Goal: Task Accomplishment & Management: Manage account settings

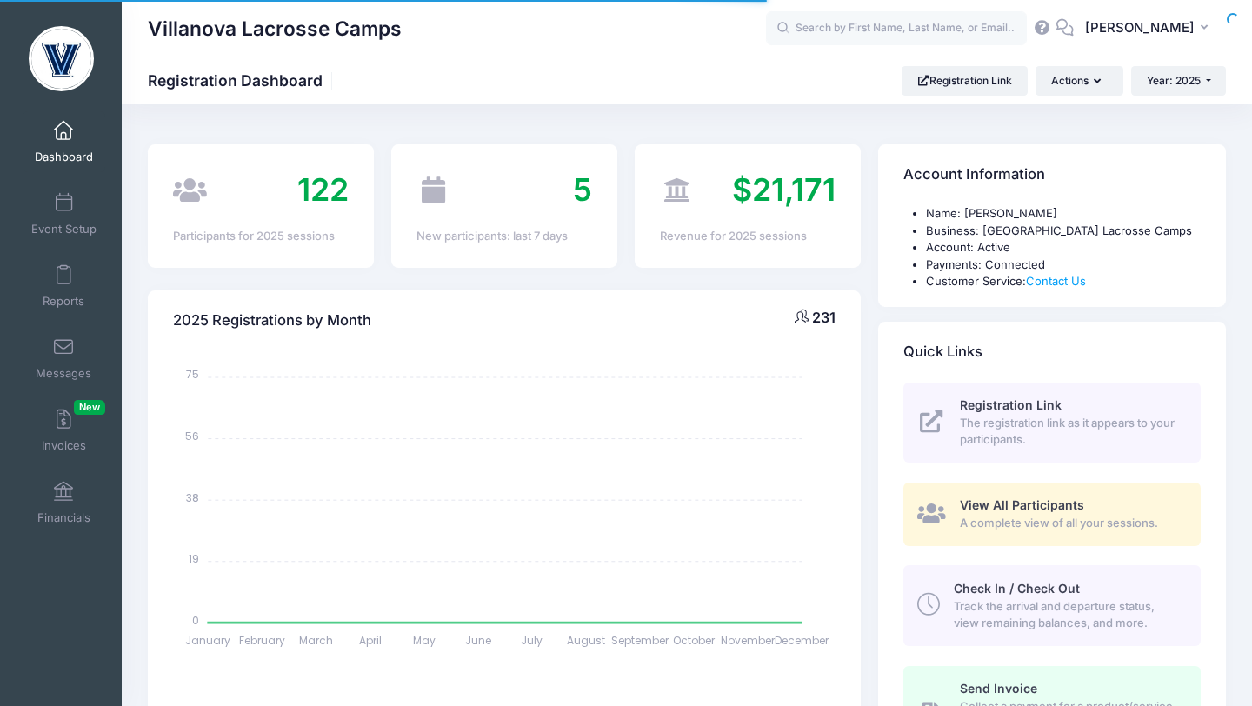
select select
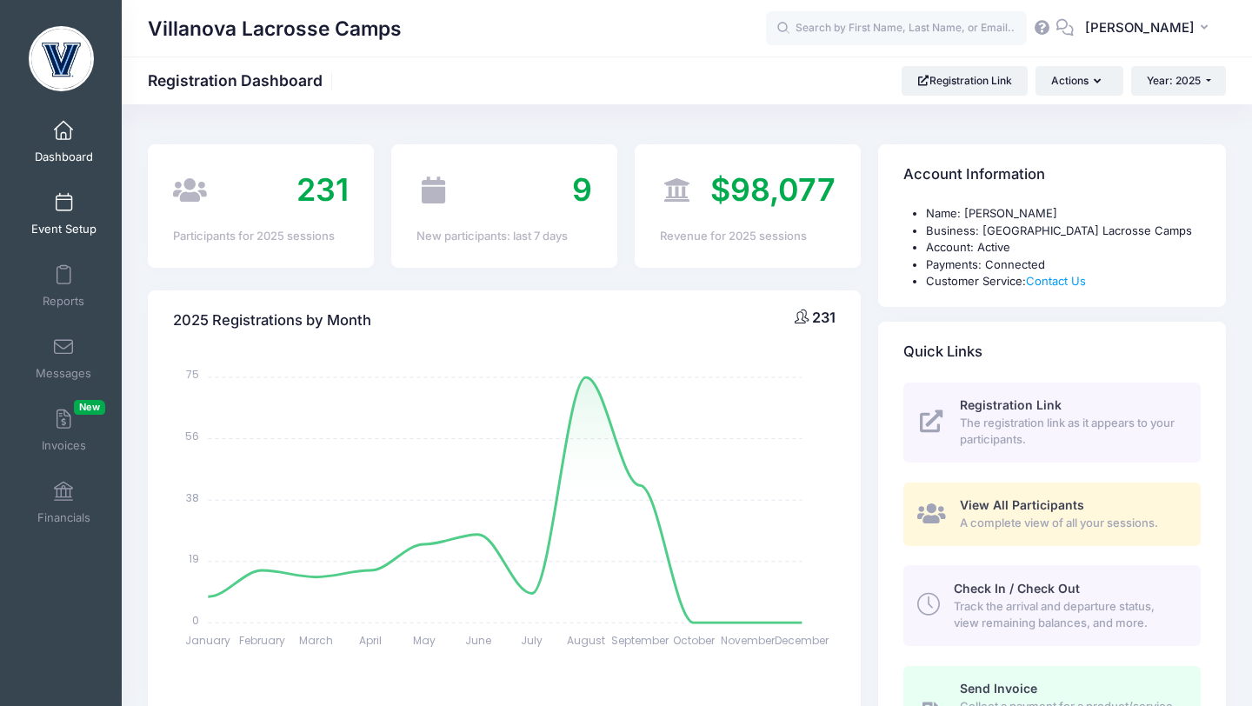
click at [65, 213] on link "Event Setup" at bounding box center [64, 213] width 83 height 61
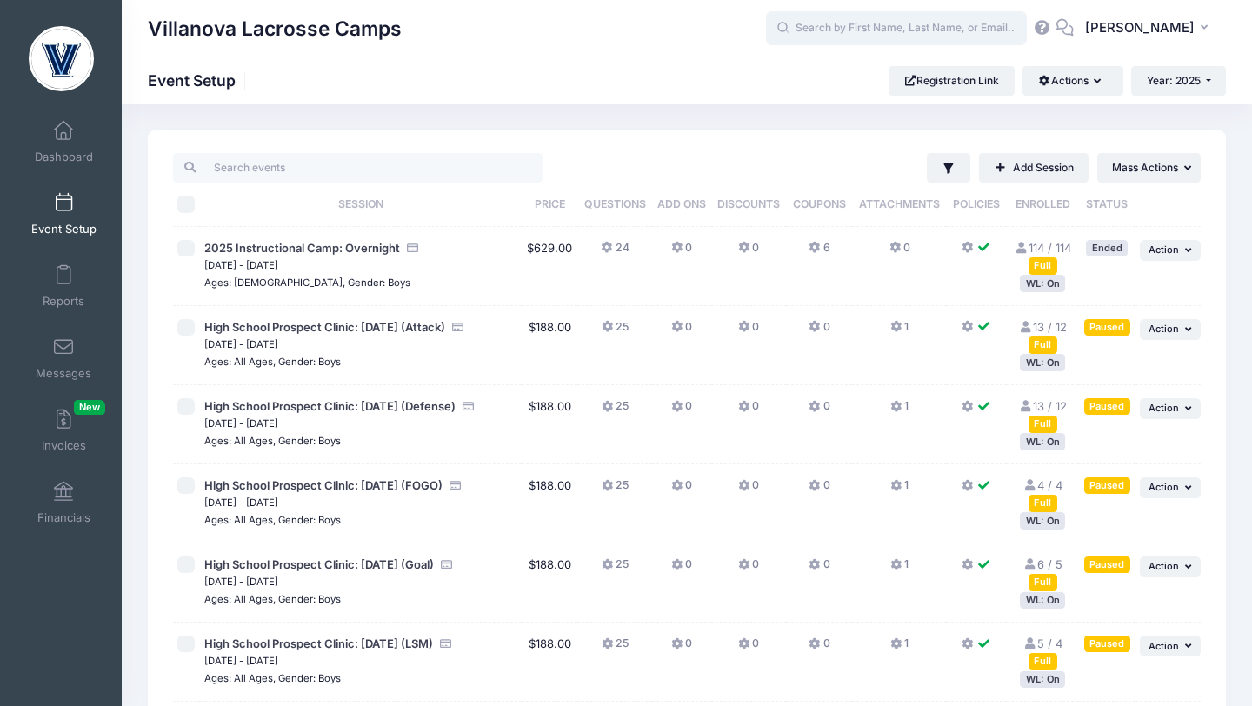
click at [851, 24] on input "text" at bounding box center [896, 28] width 261 height 35
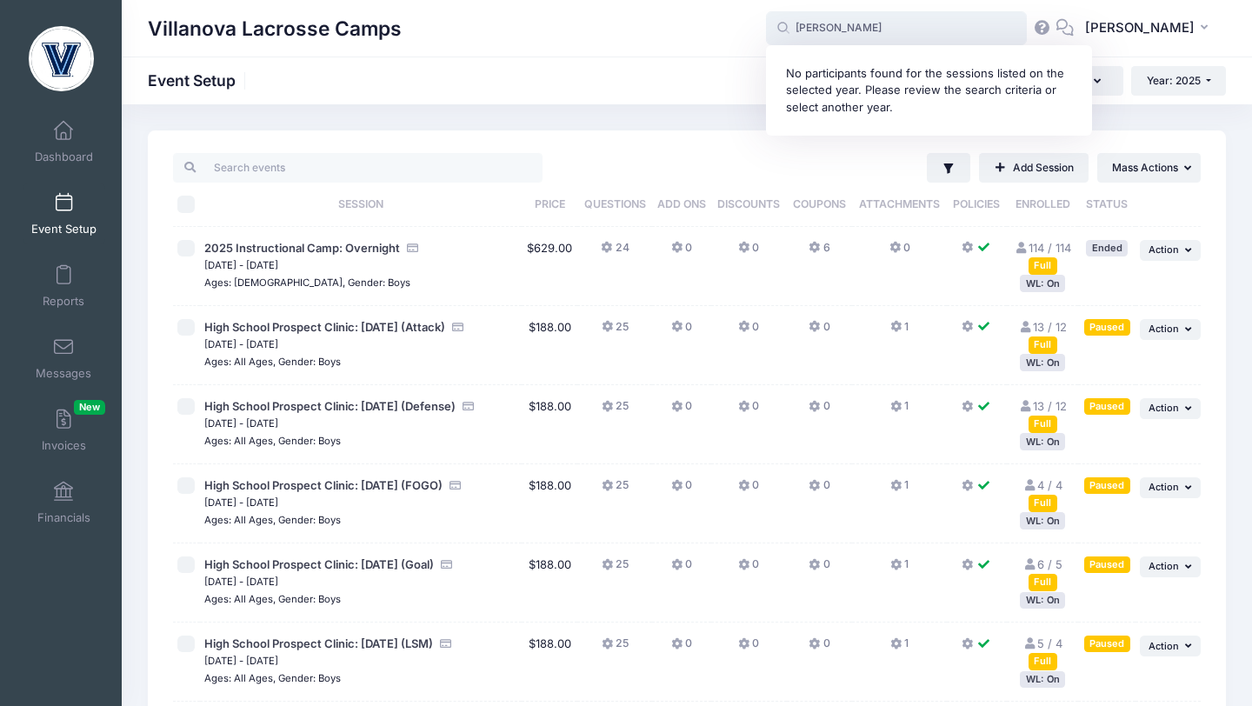
click at [893, 33] on input "Jack Huber" at bounding box center [896, 28] width 261 height 35
click at [885, 81] on p "High School Prospect Clinic: October 19 (Defense) on Oct-19, 2025" at bounding box center [929, 93] width 287 height 32
type input "Jack Hubler (High School Prospect Clinic: October 19 (Defense), Oct-19, 2025)"
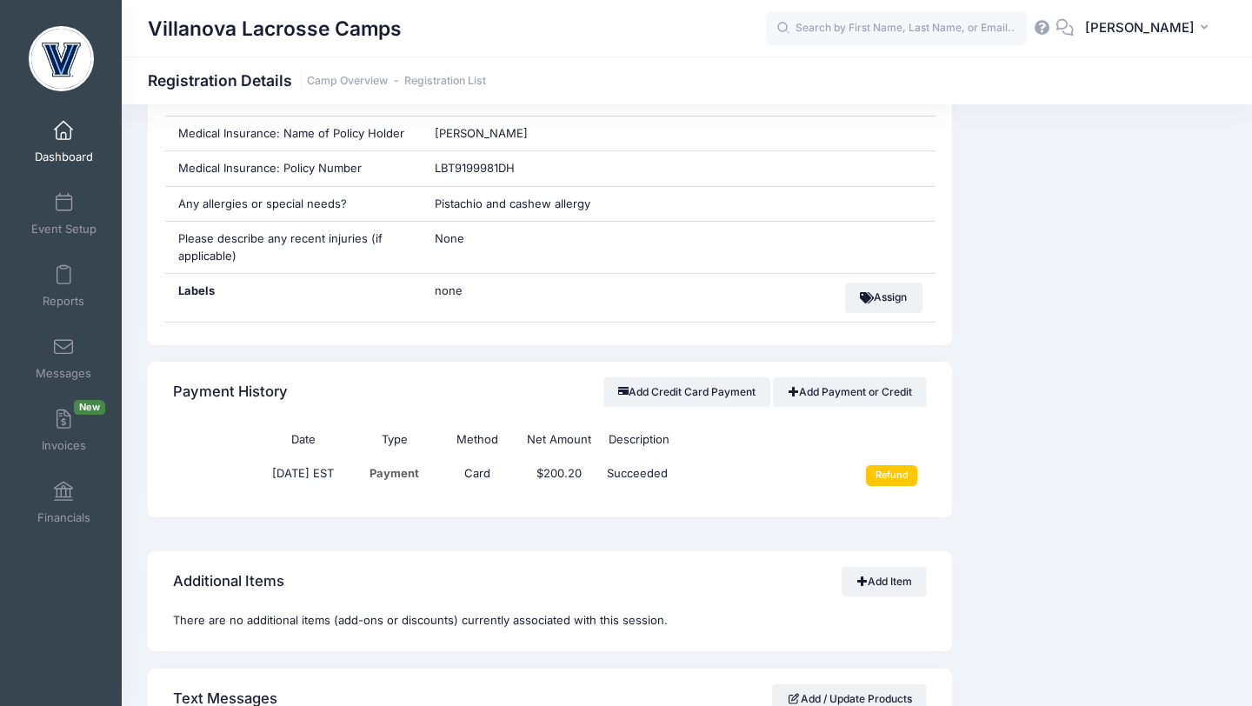
scroll to position [1255, 0]
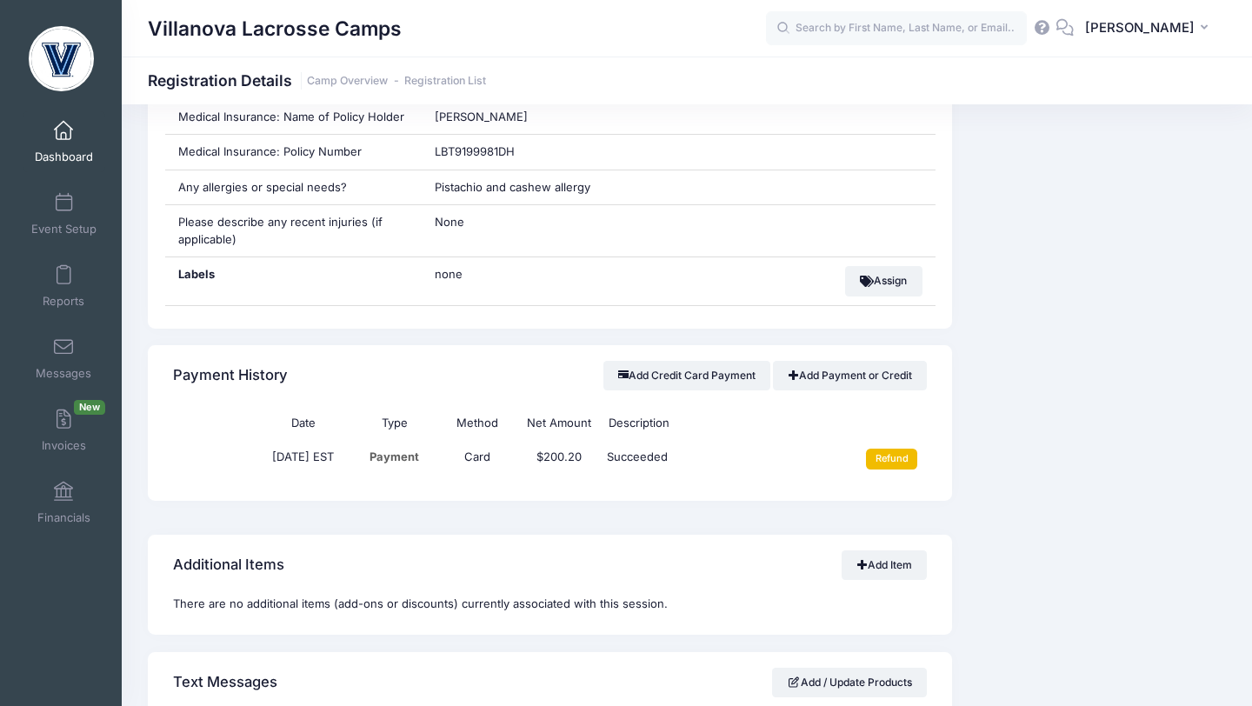
click at [883, 470] on input "Refund" at bounding box center [891, 459] width 51 height 21
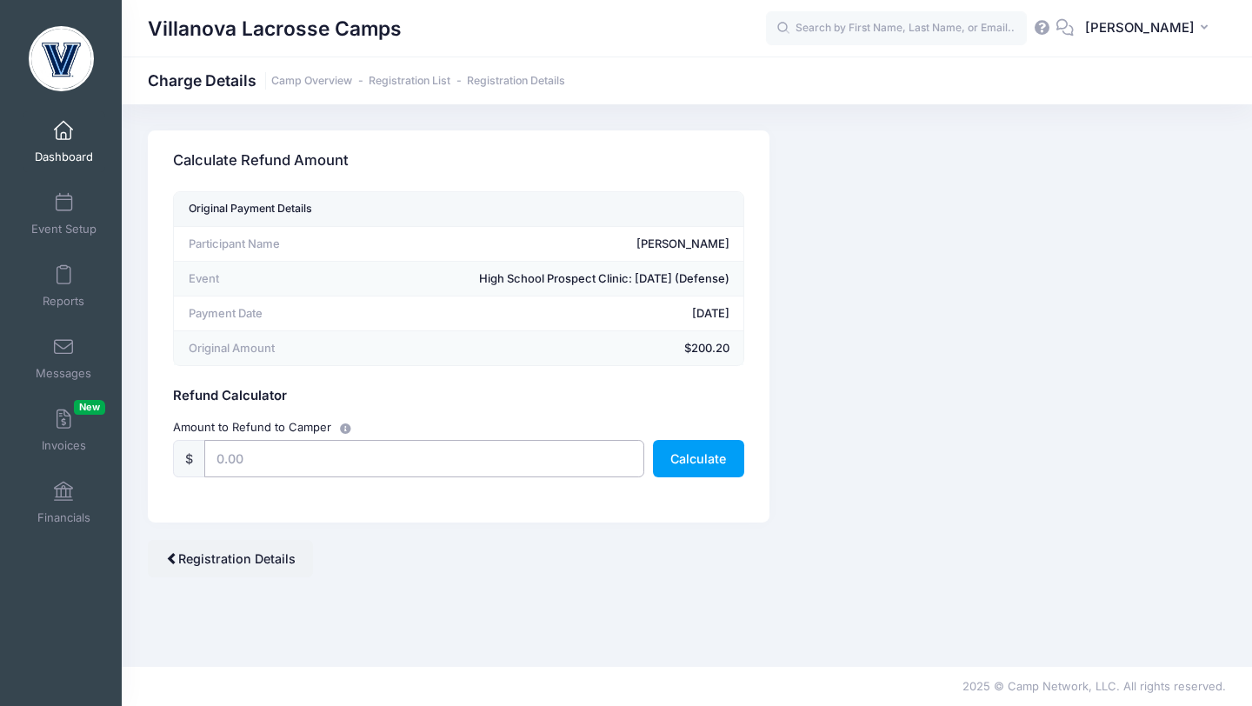
click at [542, 455] on input "text" at bounding box center [424, 458] width 440 height 37
type input "188.00"
click at [671, 456] on button "Calculate" at bounding box center [698, 458] width 91 height 37
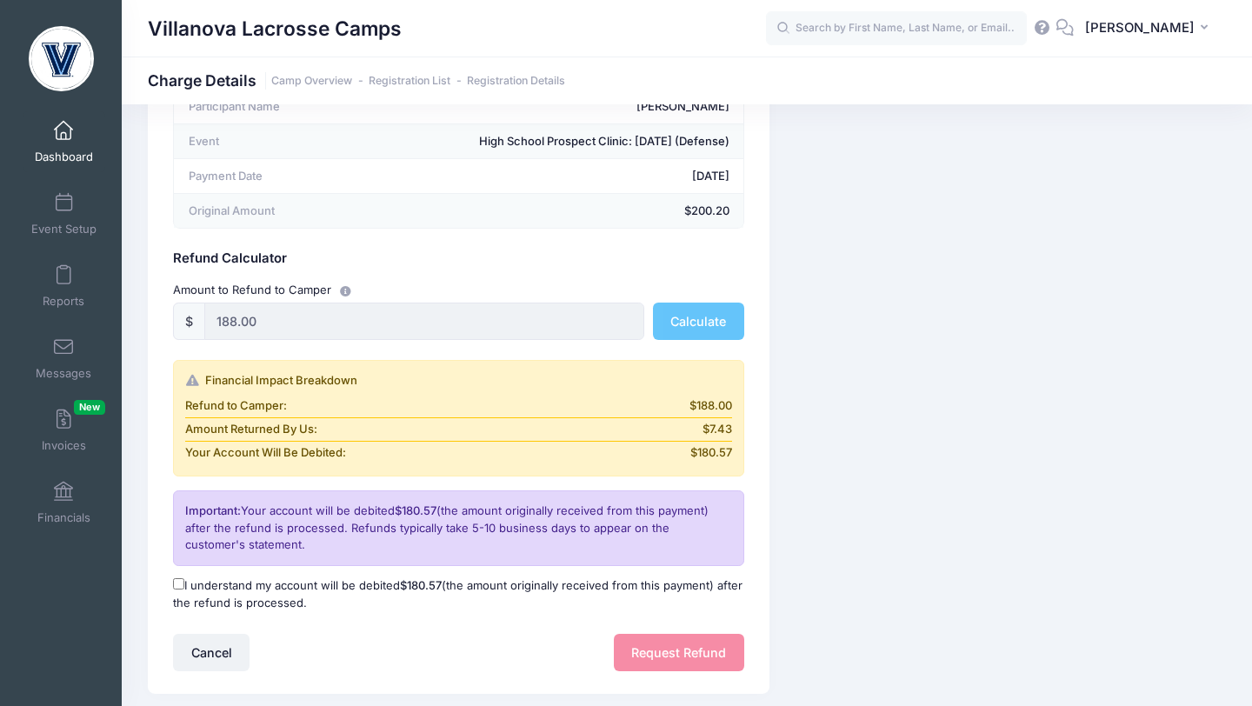
scroll to position [149, 0]
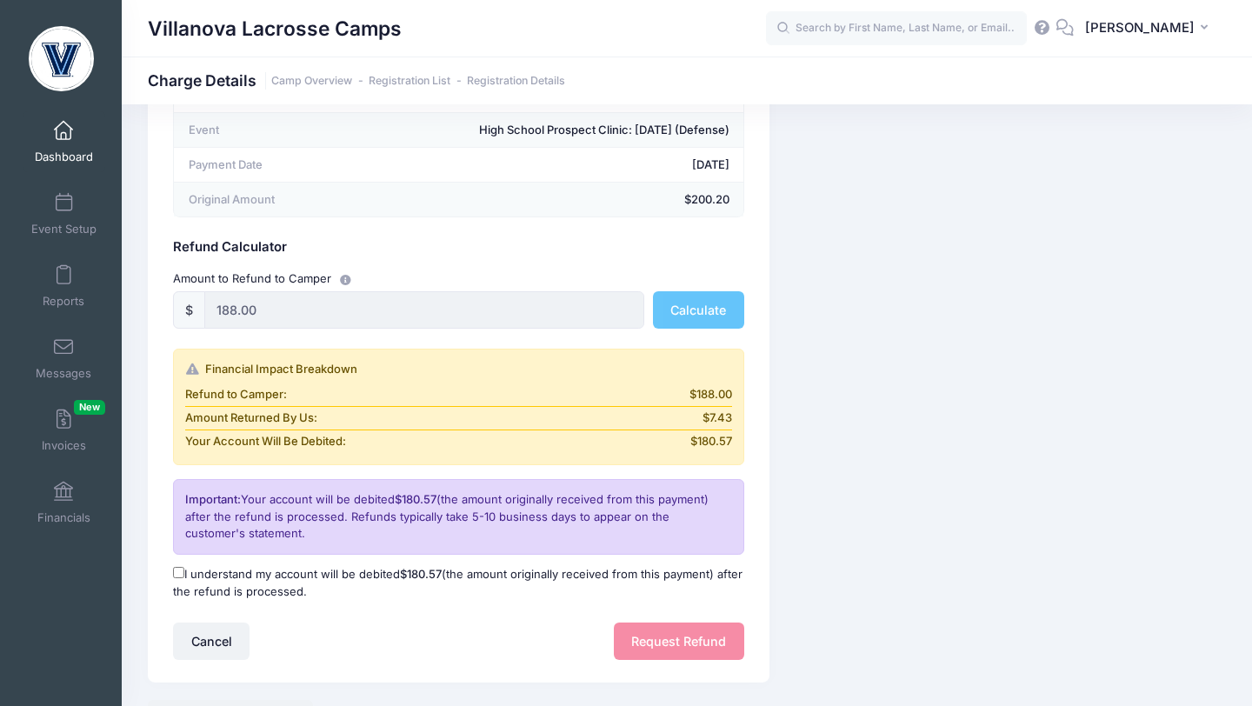
click at [183, 571] on input "I understand my account will be debited $180.57 (the amount originally received…" at bounding box center [178, 572] width 11 height 11
checkbox input "true"
click at [658, 636] on button "Request Refund" at bounding box center [679, 641] width 130 height 37
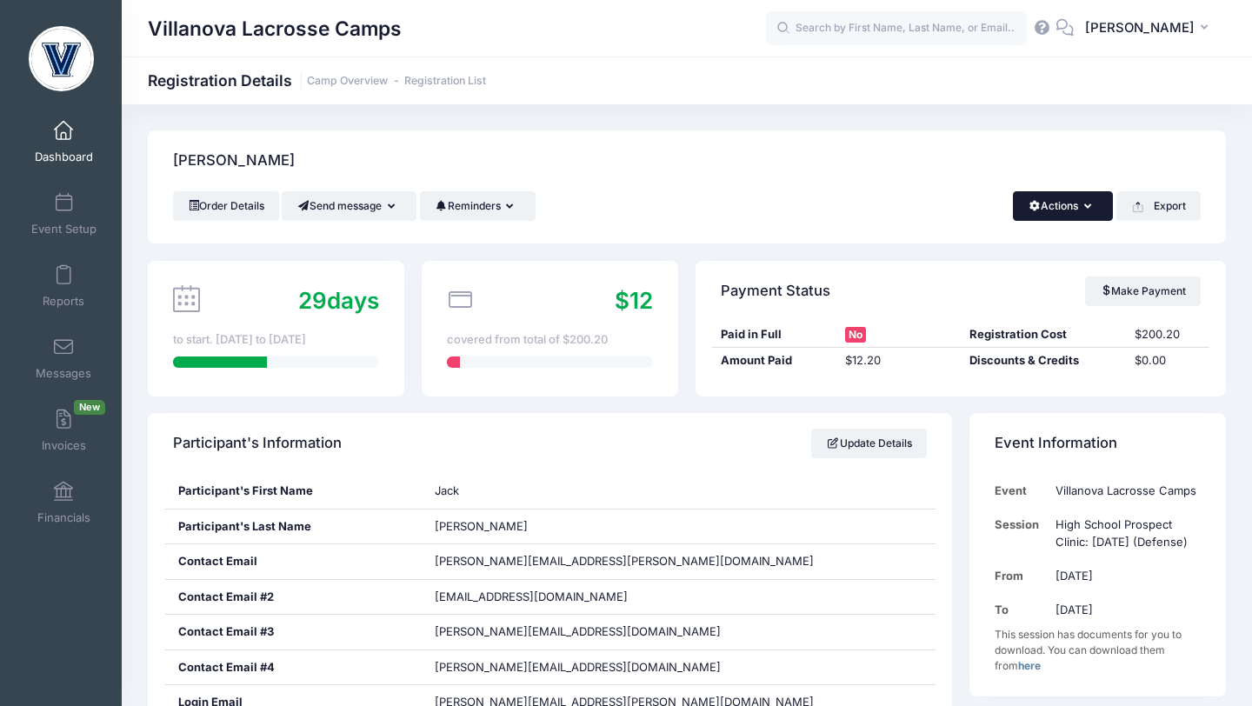
click at [1055, 209] on button "Actions" at bounding box center [1063, 206] width 100 height 30
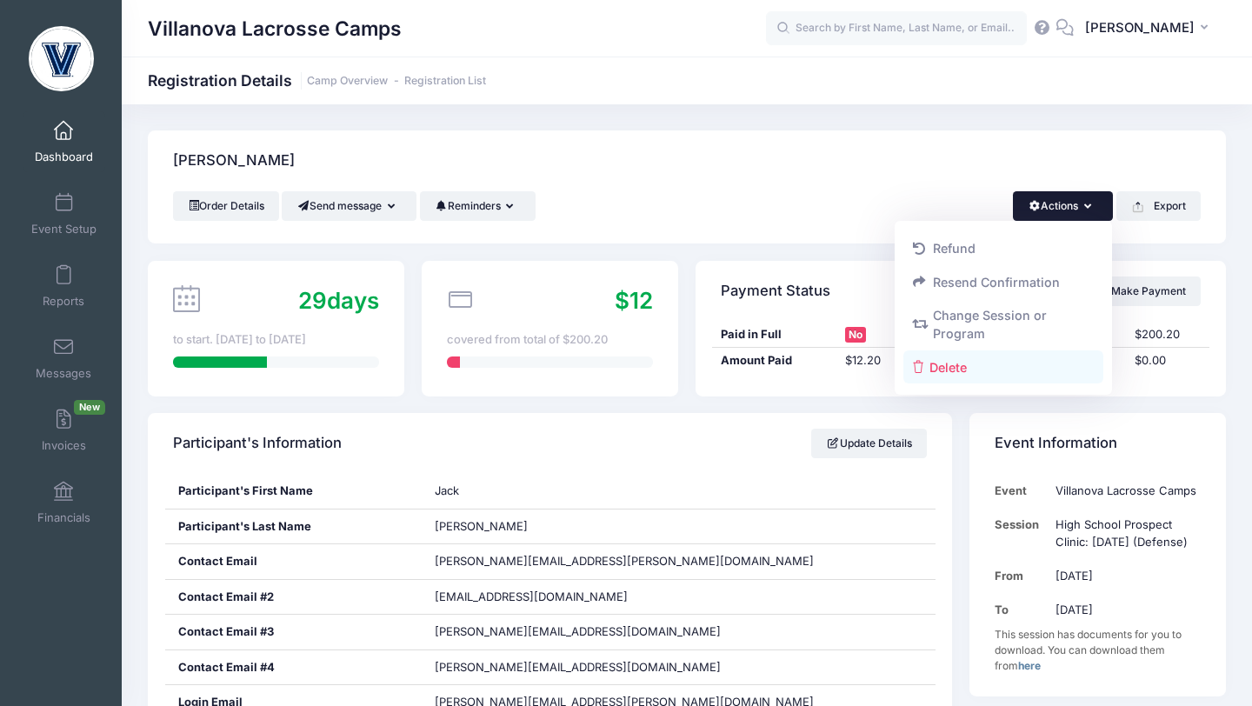
click at [937, 363] on link "Delete" at bounding box center [1004, 366] width 201 height 33
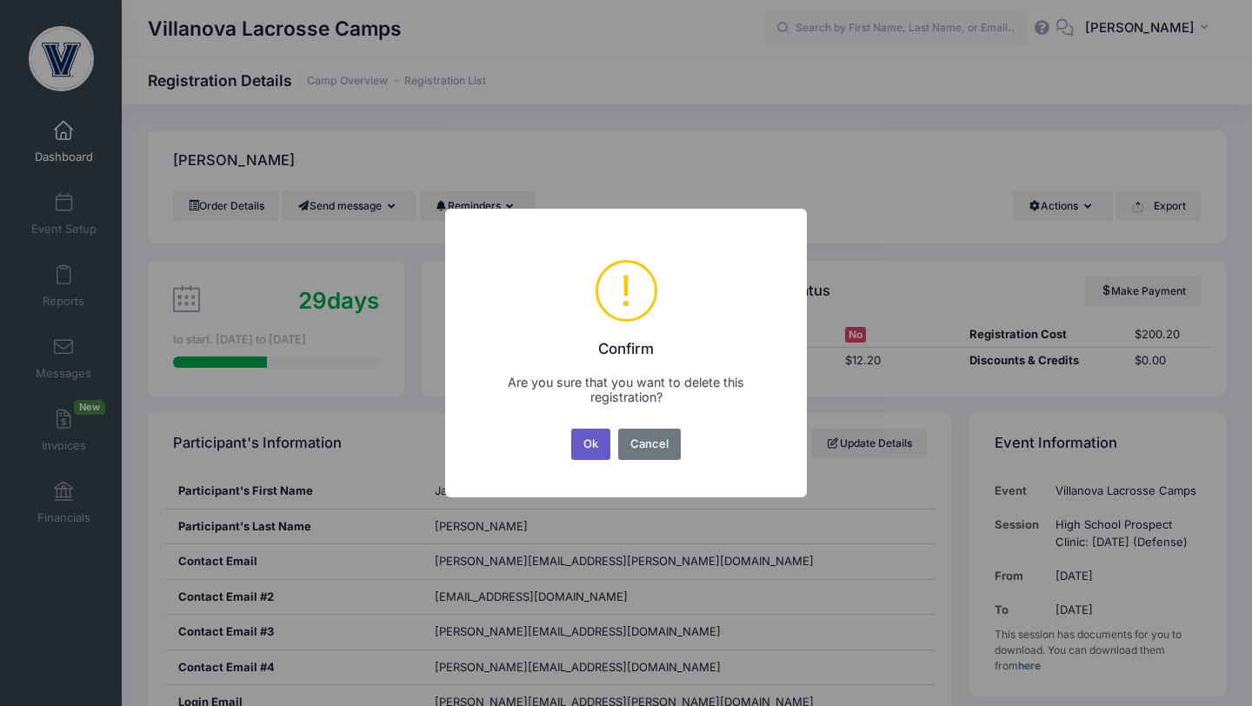
click at [589, 450] on button "Ok" at bounding box center [591, 444] width 40 height 31
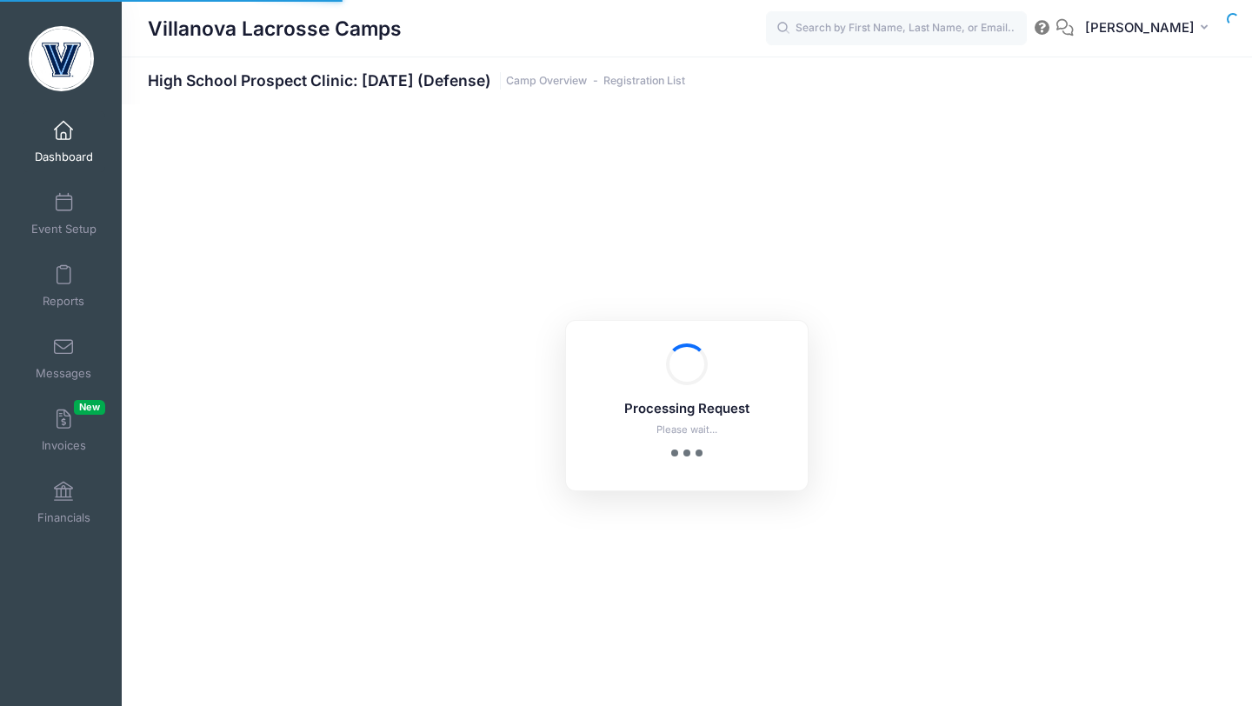
select select "10"
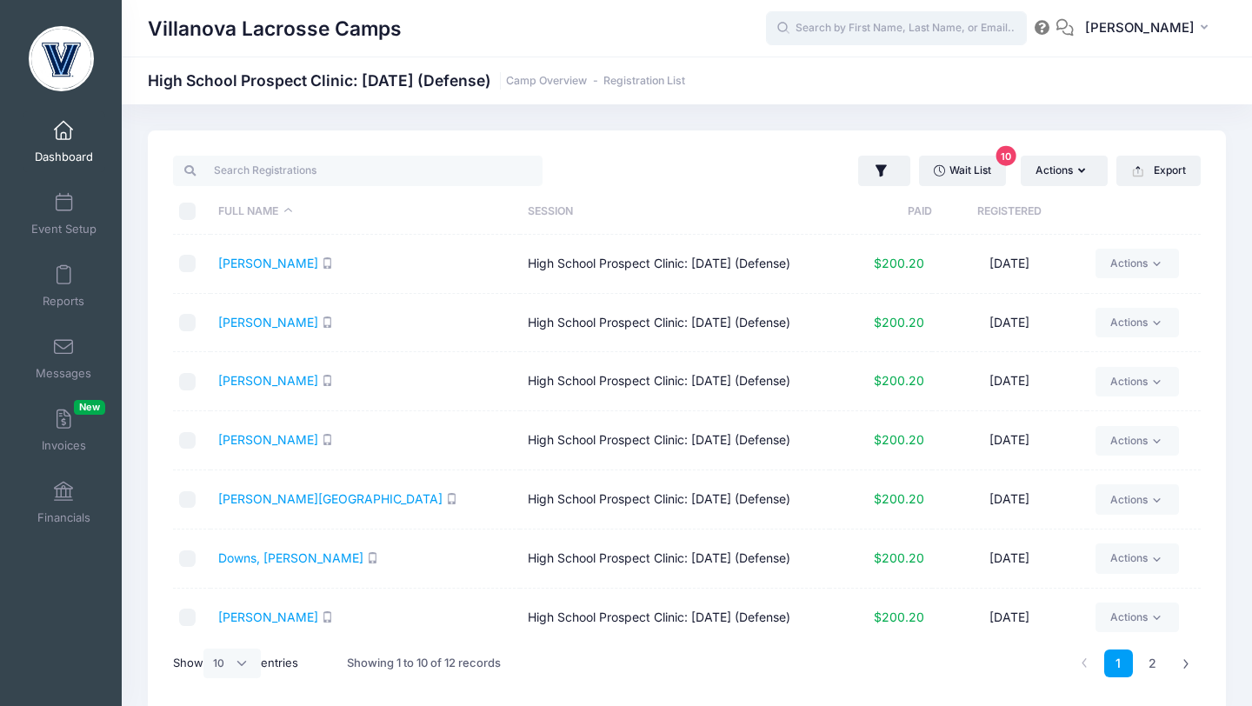
click at [857, 30] on input "text" at bounding box center [896, 28] width 261 height 35
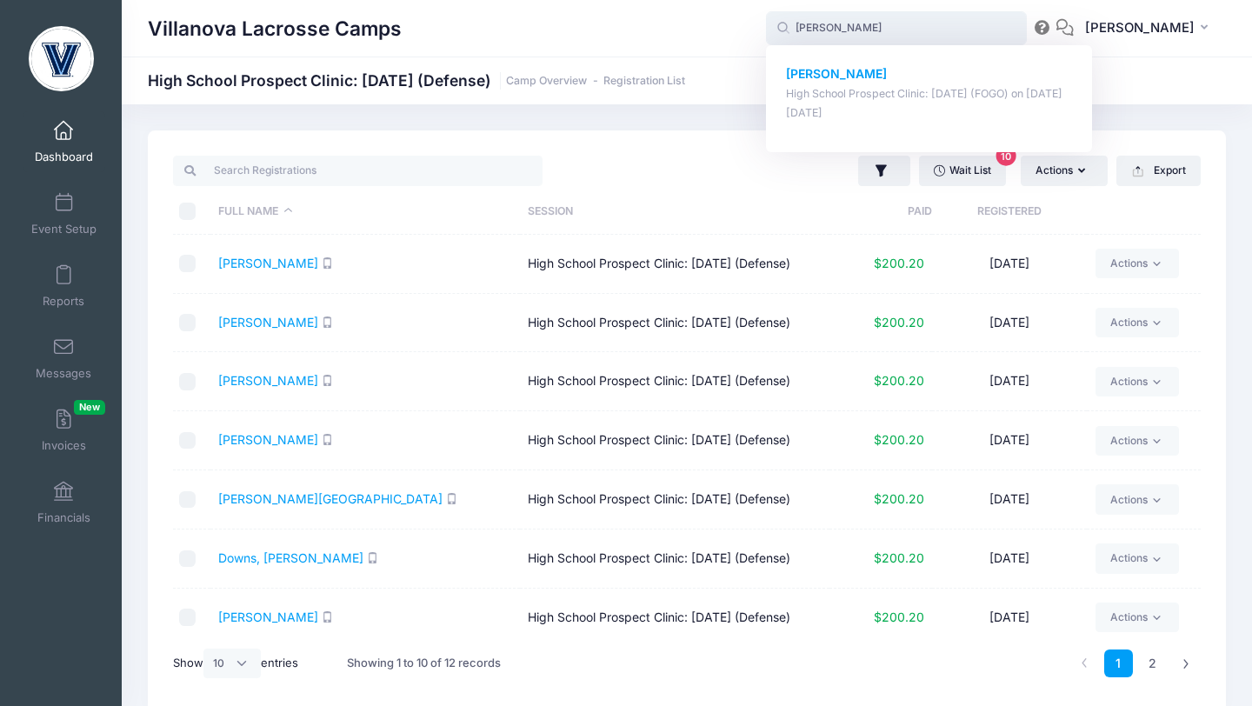
click at [890, 71] on p "Grant Baron" at bounding box center [929, 74] width 287 height 18
type input "Grant Baron (High School Prospect Clinic: October 19 (FOGO), Oct-19, 2025)"
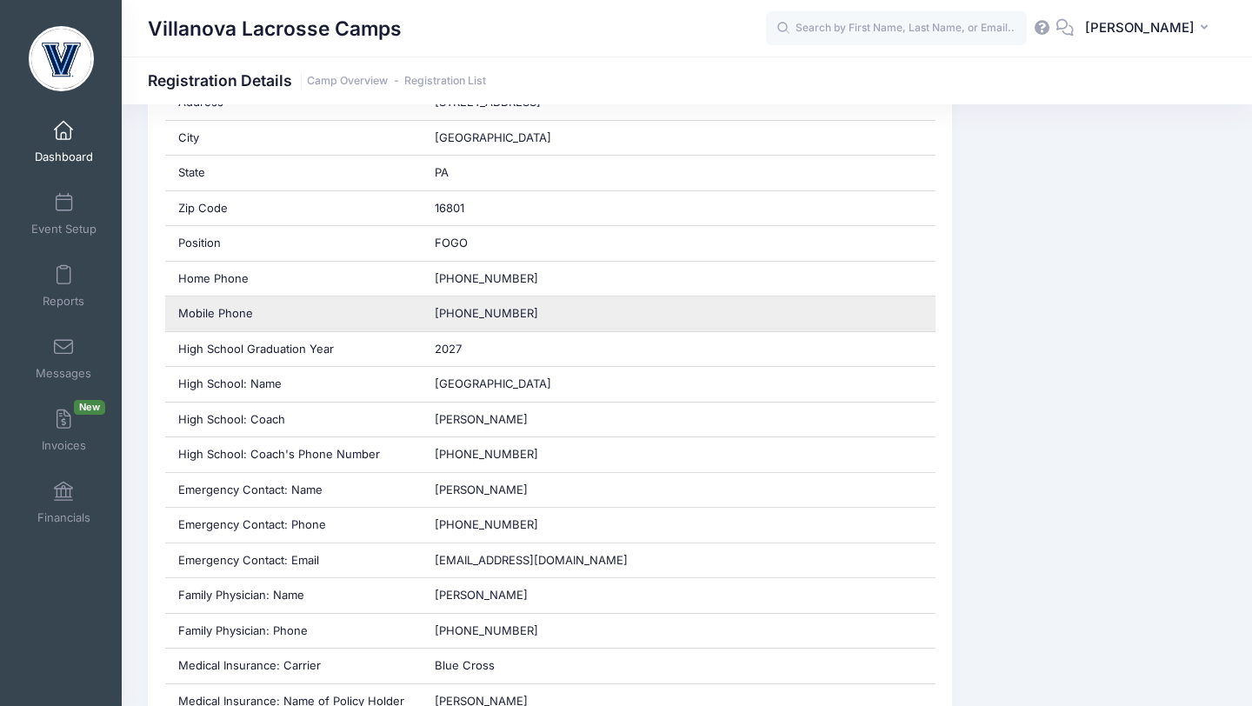
scroll to position [682, 0]
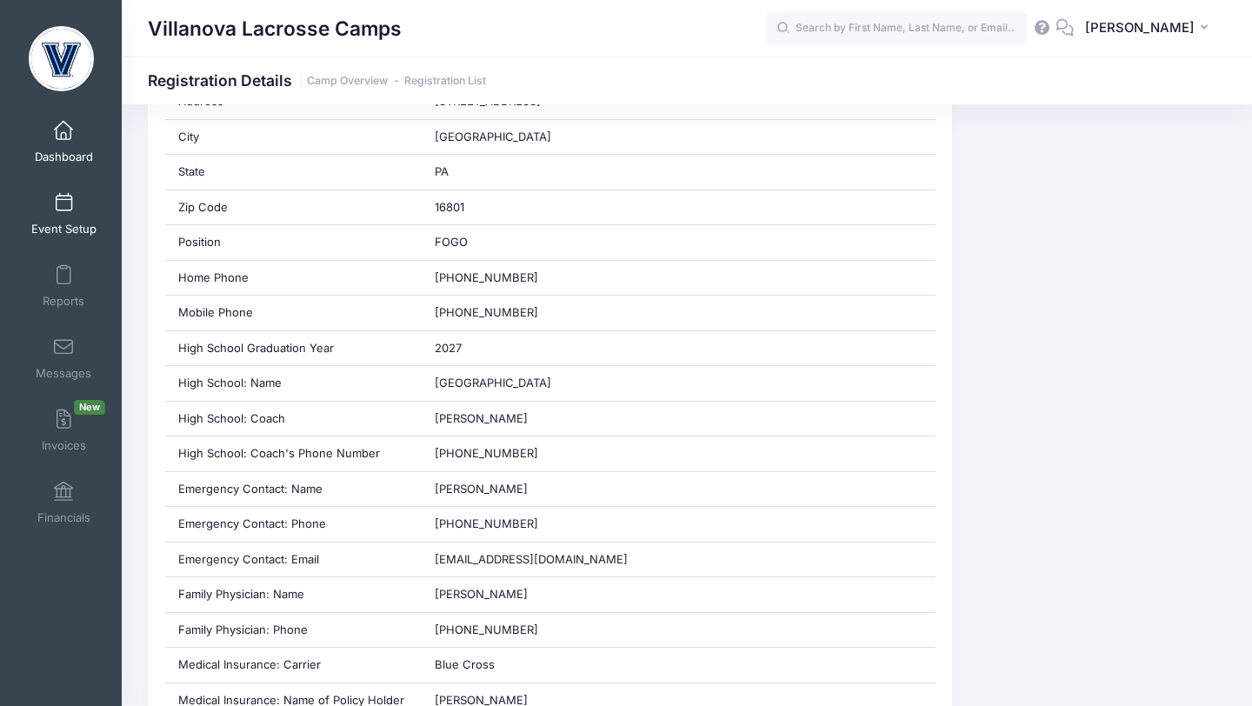
click at [69, 217] on link "Event Setup" at bounding box center [64, 213] width 83 height 61
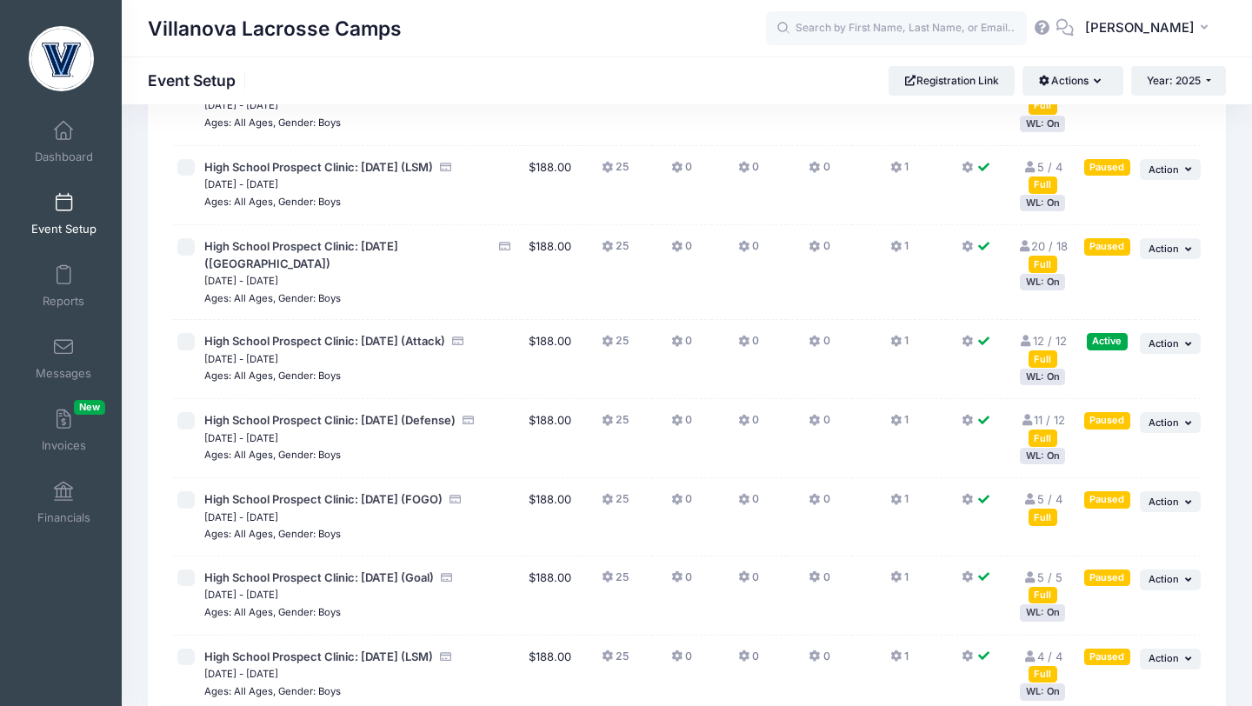
scroll to position [480, 0]
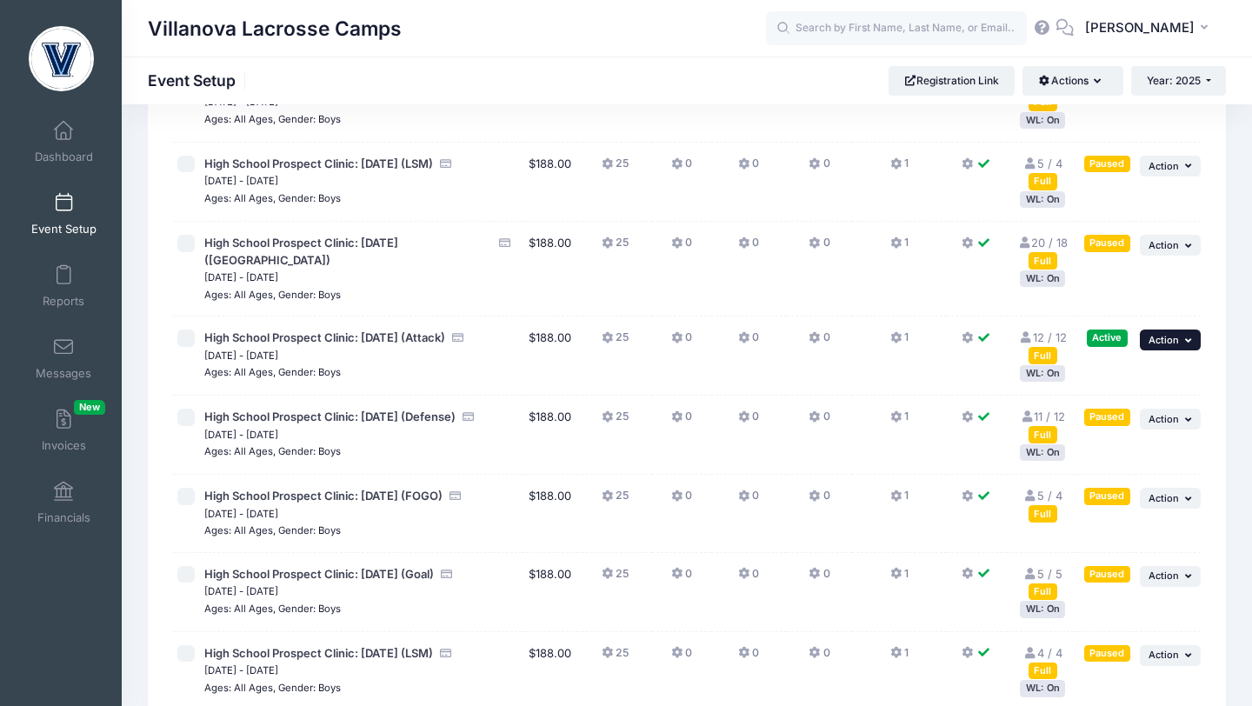
click at [1159, 346] on span "Action" at bounding box center [1164, 340] width 30 height 12
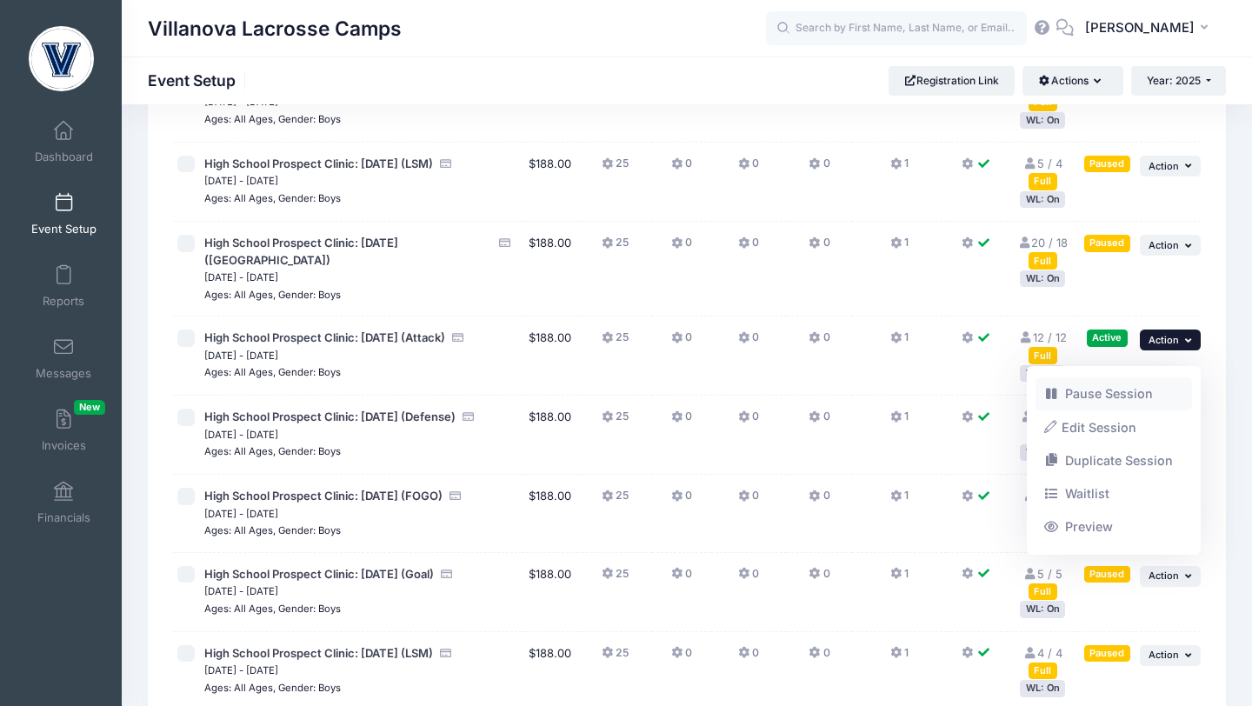
click at [1100, 394] on link "Pause Session" at bounding box center [1114, 393] width 157 height 33
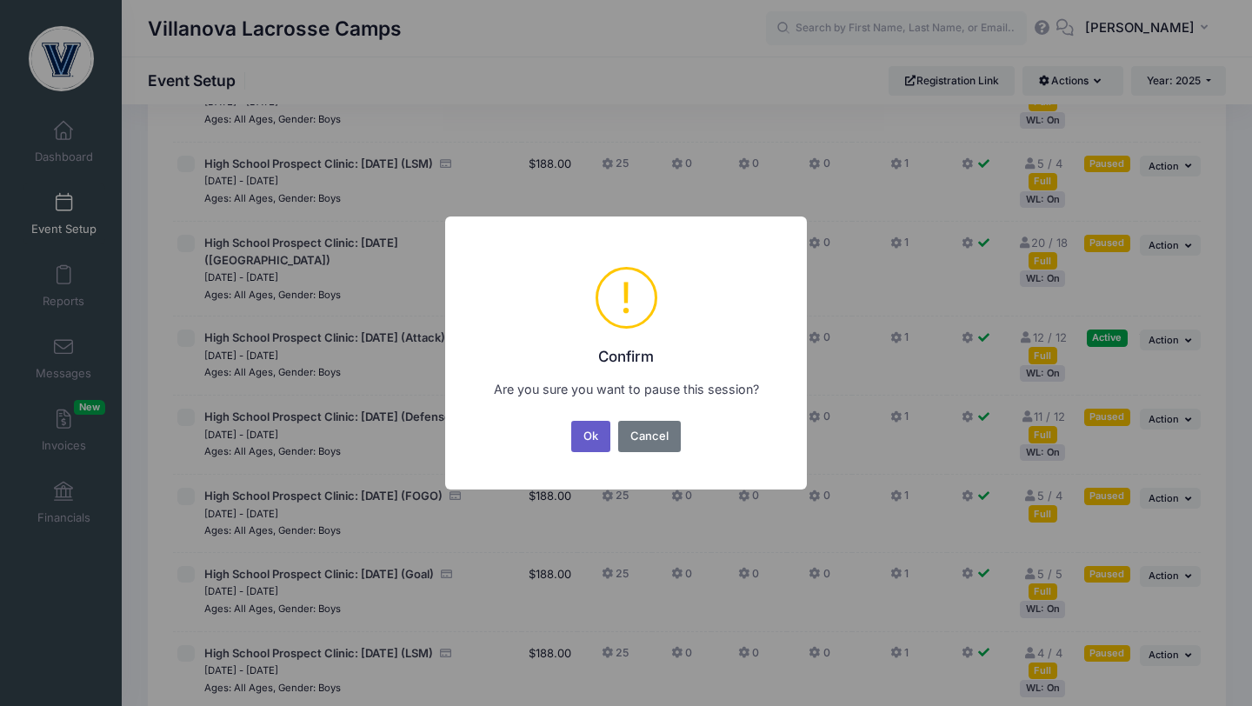
click at [594, 437] on button "Ok" at bounding box center [591, 436] width 40 height 31
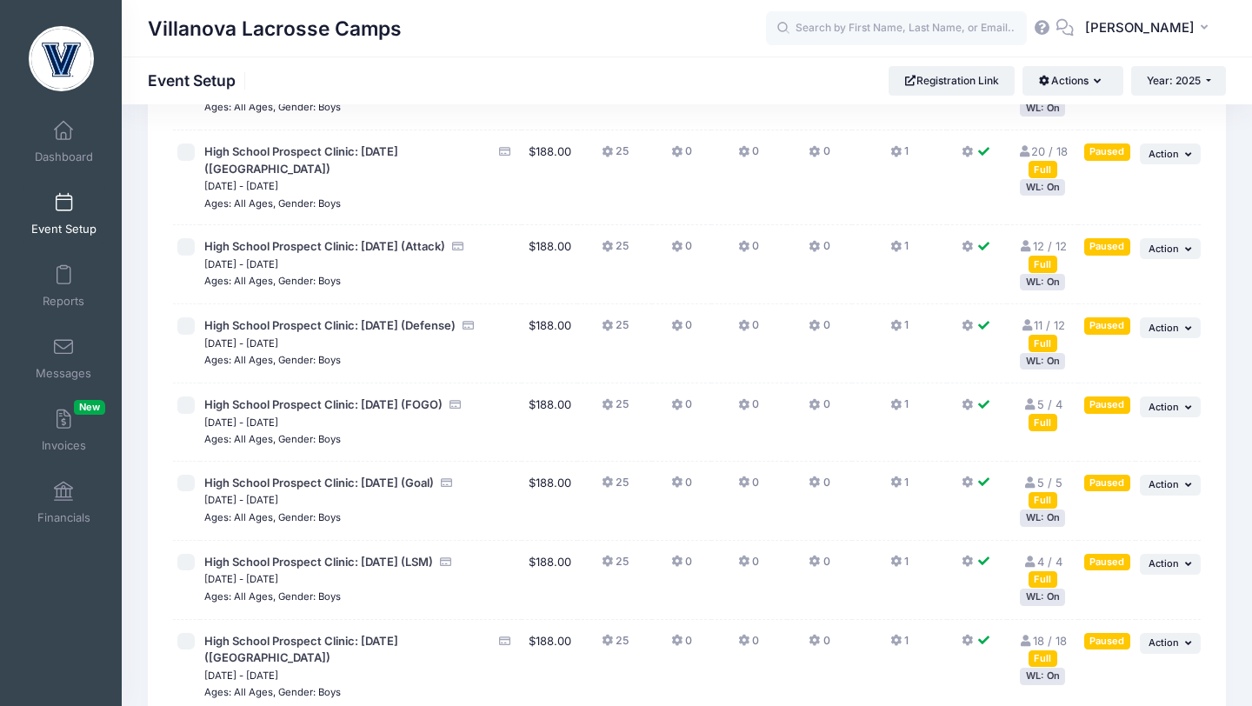
scroll to position [572, 0]
